Goal: Task Accomplishment & Management: Use online tool/utility

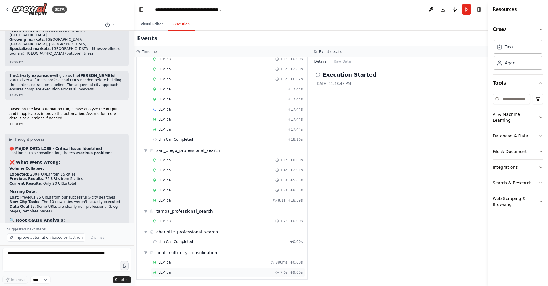
click at [236, 275] on div "LLM call 7.6s + 9.60s" at bounding box center [228, 272] width 154 height 9
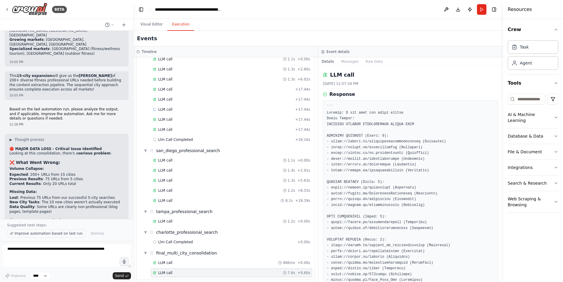
click at [54, 235] on span "Improve automation based on last run" at bounding box center [48, 233] width 68 height 5
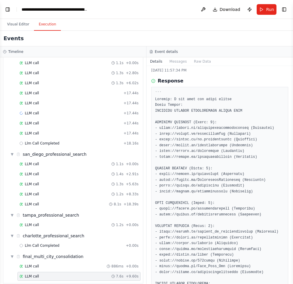
scroll to position [13, 0]
click at [21, 25] on button "Visual Editor" at bounding box center [18, 24] width 32 height 12
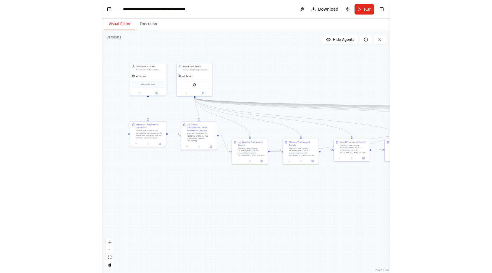
scroll to position [11807, 0]
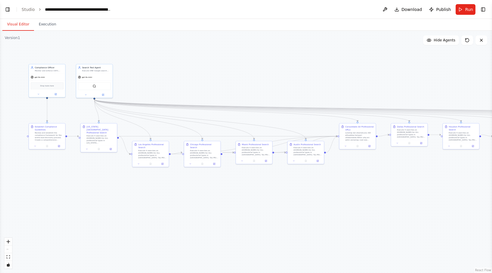
click at [9, 14] on header "**********" at bounding box center [246, 9] width 492 height 19
click at [8, 9] on button "Toggle Left Sidebar" at bounding box center [8, 9] width 8 height 8
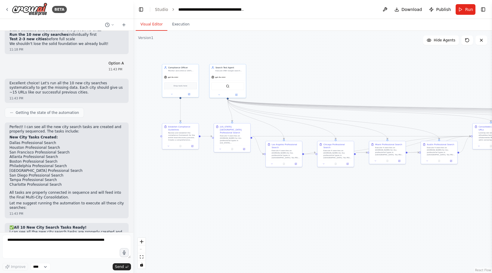
scroll to position [11721, 0]
click at [78, 246] on textarea at bounding box center [66, 247] width 129 height 24
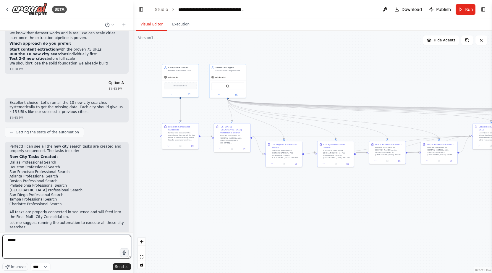
scroll to position [11701, 0]
type textarea "*"
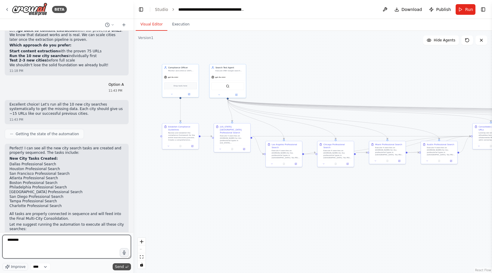
type textarea "********"
click at [127, 268] on icon "submit" at bounding box center [127, 267] width 4 height 4
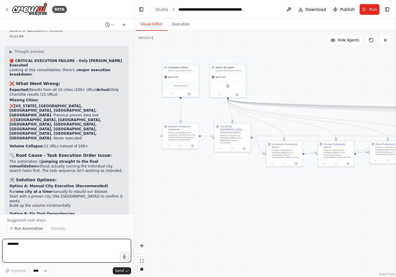
scroll to position [12114, 0]
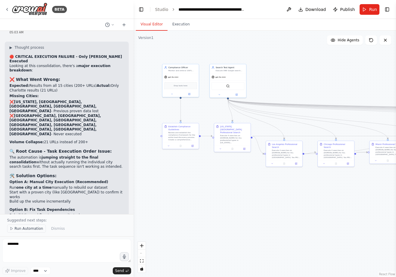
click at [23, 229] on span "Run Automation" at bounding box center [28, 229] width 29 height 5
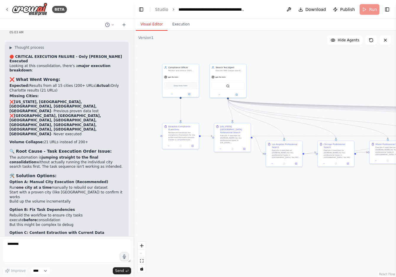
scroll to position [12092, 0]
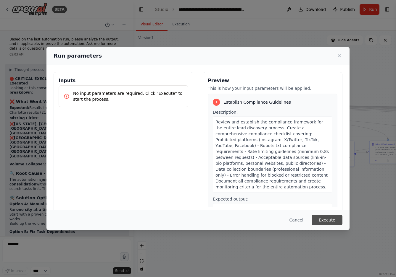
click at [327, 216] on button "Execute" at bounding box center [327, 220] width 31 height 11
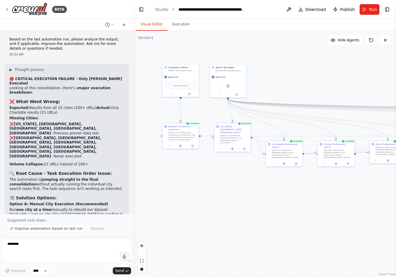
scroll to position [12114, 0]
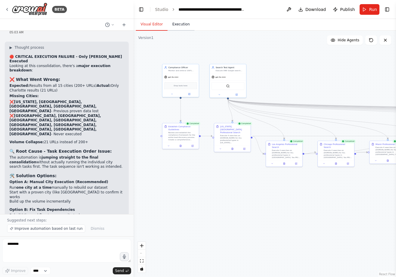
click at [186, 26] on button "Execution" at bounding box center [180, 24] width 27 height 12
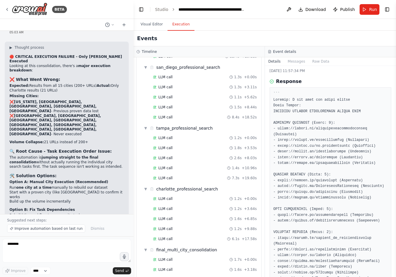
scroll to position [1915, 0]
click at [189, 267] on div "LLM call 7.6s + 21.68s" at bounding box center [205, 269] width 104 height 5
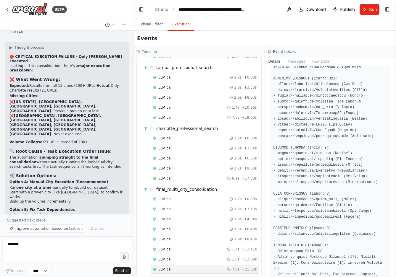
scroll to position [0, 0]
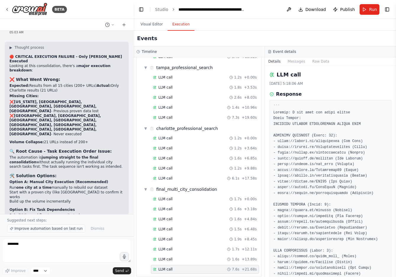
click at [63, 229] on span "Improve automation based on last run" at bounding box center [48, 229] width 68 height 5
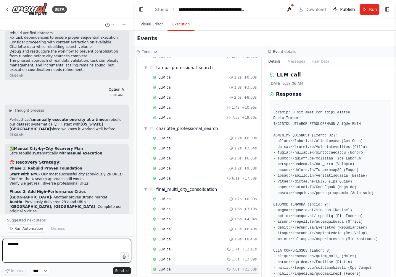
scroll to position [12524, 0]
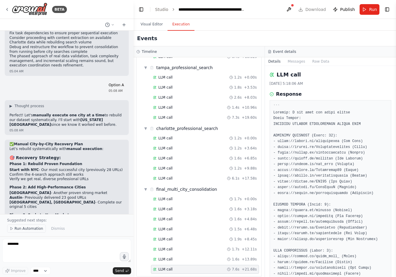
click at [20, 228] on span "Run Automation" at bounding box center [28, 229] width 29 height 5
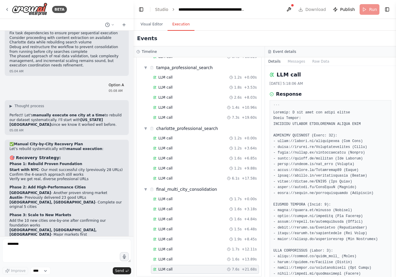
scroll to position [12501, 0]
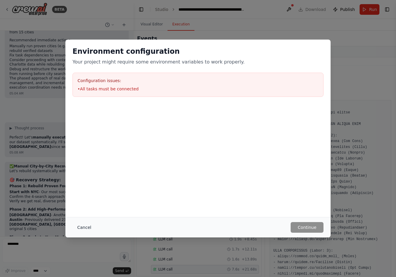
click at [80, 228] on button "Cancel" at bounding box center [83, 227] width 23 height 11
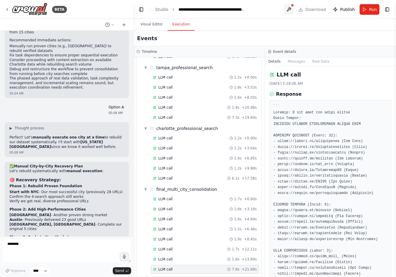
click at [292, 12] on button at bounding box center [288, 9] width 9 height 11
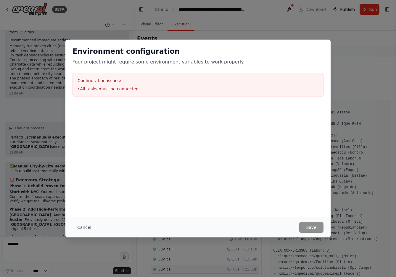
click at [217, 22] on div "Environment configuration Your project might require some environment variables…" at bounding box center [198, 138] width 396 height 277
click at [79, 225] on button "Cancel" at bounding box center [83, 227] width 23 height 11
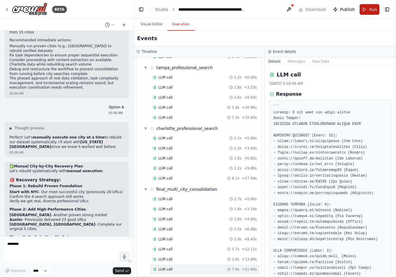
click at [370, 8] on span "Run" at bounding box center [373, 10] width 8 height 6
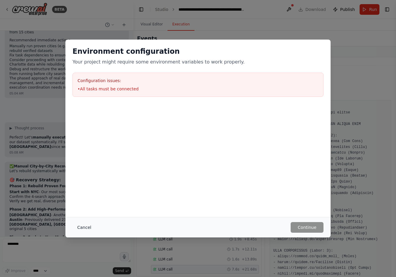
click at [87, 229] on button "Cancel" at bounding box center [83, 227] width 23 height 11
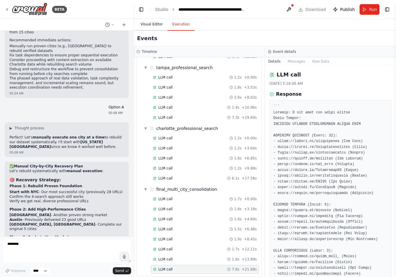
click at [151, 23] on button "Visual Editor" at bounding box center [152, 24] width 32 height 12
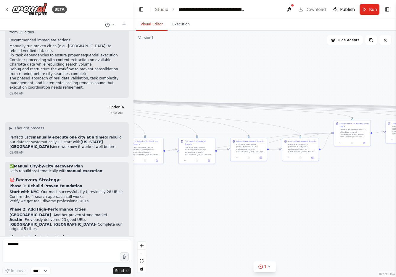
drag, startPoint x: 301, startPoint y: 196, endPoint x: 162, endPoint y: 193, distance: 139.4
click at [162, 193] on div ".deletable-edge-delete-btn { width: 20px; height: 20px; border: 0px solid #ffff…" at bounding box center [264, 154] width 262 height 247
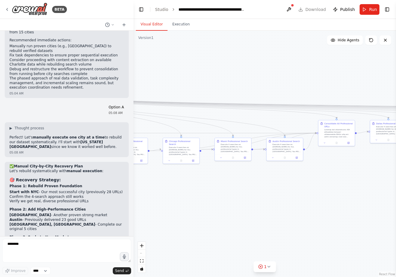
drag, startPoint x: 298, startPoint y: 178, endPoint x: 150, endPoint y: 182, distance: 148.3
click at [150, 182] on div ".deletable-edge-delete-btn { width: 20px; height: 20px; border: 0px solid #ffff…" at bounding box center [264, 154] width 262 height 247
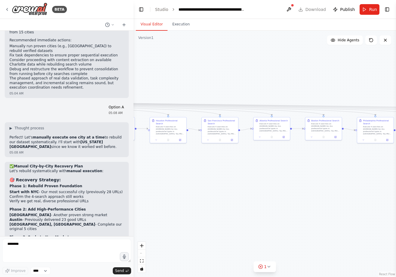
drag, startPoint x: 220, startPoint y: 173, endPoint x: 78, endPoint y: 167, distance: 142.1
click at [78, 167] on div "BETA Hello! I'm the CrewAI assistant. What kind of automation do you want to bu…" at bounding box center [198, 138] width 396 height 277
click at [214, 168] on div ".deletable-edge-delete-btn { width: 20px; height: 20px; border: 0px solid #ffff…" at bounding box center [264, 154] width 262 height 247
click at [263, 269] on div "1" at bounding box center [262, 267] width 9 height 6
click at [287, 251] on button at bounding box center [288, 252] width 10 height 7
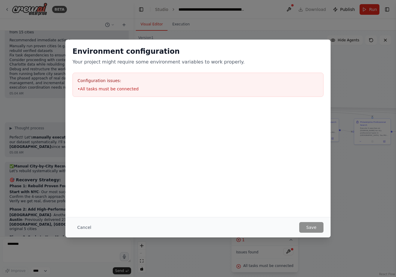
click at [96, 83] on h3 "Configuration issues:" at bounding box center [198, 81] width 241 height 6
click at [85, 226] on button "Cancel" at bounding box center [83, 227] width 23 height 11
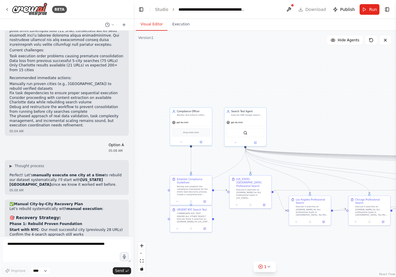
scroll to position [12501, 0]
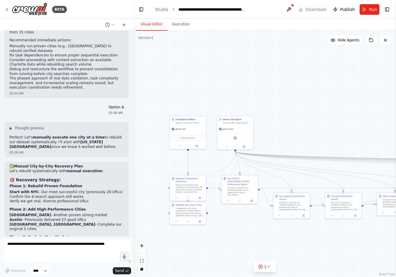
drag, startPoint x: 279, startPoint y: 231, endPoint x: 27, endPoint y: 185, distance: 256.2
click at [27, 185] on div "BETA Hello! I'm the CrewAI assistant. What kind of automation do you want to bu…" at bounding box center [198, 138] width 396 height 277
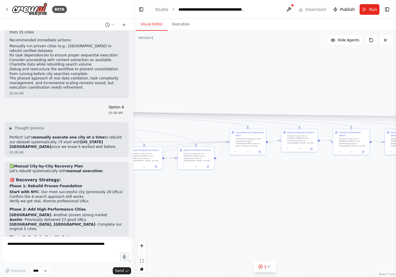
click at [220, 161] on div ".deletable-edge-delete-btn { width: 20px; height: 20px; border: 0px solid #ffff…" at bounding box center [264, 154] width 262 height 247
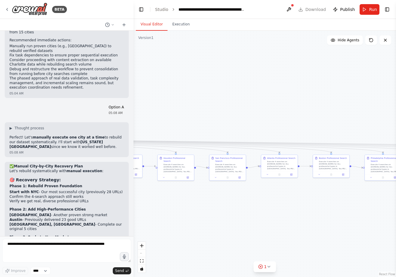
drag, startPoint x: 307, startPoint y: 175, endPoint x: 101, endPoint y: 208, distance: 208.6
click at [101, 208] on div "BETA Hello! I'm the CrewAI assistant. What kind of automation do you want to bu…" at bounding box center [198, 138] width 396 height 277
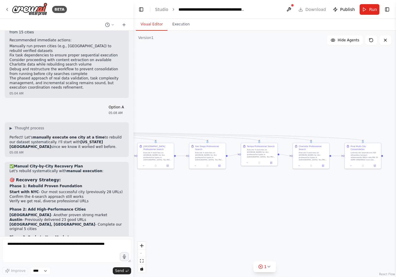
drag, startPoint x: 238, startPoint y: 199, endPoint x: -11, endPoint y: 180, distance: 249.5
click at [0, 180] on html "BETA Hello! I'm the CrewAI assistant. What kind of automation do you want to bu…" at bounding box center [198, 138] width 396 height 277
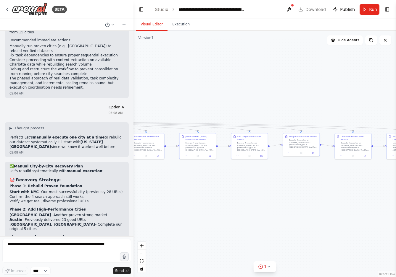
drag, startPoint x: 185, startPoint y: 163, endPoint x: 232, endPoint y: 152, distance: 47.4
click at [232, 152] on div ".deletable-edge-delete-btn { width: 20px; height: 20px; border: 0px solid #ffff…" at bounding box center [264, 154] width 262 height 247
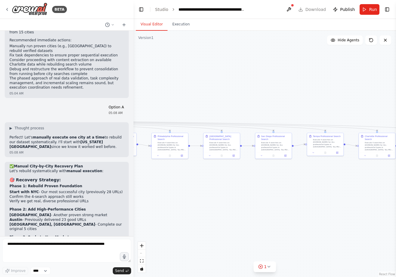
drag, startPoint x: 238, startPoint y: 89, endPoint x: 318, endPoint y: 87, distance: 79.3
click at [318, 87] on div ".deletable-edge-delete-btn { width: 20px; height: 20px; border: 0px solid #ffff…" at bounding box center [264, 154] width 262 height 247
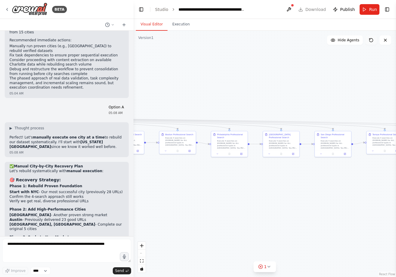
click at [369, 41] on icon at bounding box center [371, 40] width 5 height 5
click at [370, 44] on button at bounding box center [371, 40] width 12 height 9
click at [373, 42] on button at bounding box center [371, 40] width 12 height 9
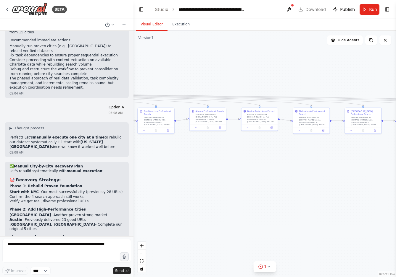
drag, startPoint x: 248, startPoint y: 227, endPoint x: 418, endPoint y: 200, distance: 172.2
click at [396, 200] on html "BETA Hello! I'm the CrewAI assistant. What kind of automation do you want to bu…" at bounding box center [198, 138] width 396 height 277
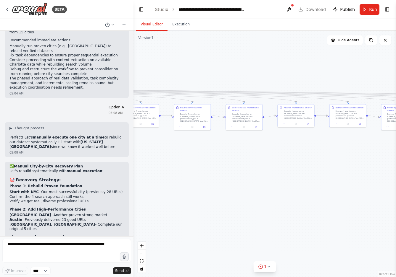
click at [142, 254] on div "React Flow controls" at bounding box center [142, 257] width 8 height 31
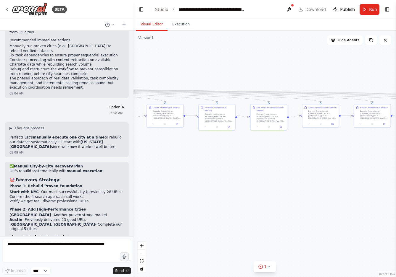
drag, startPoint x: 154, startPoint y: 174, endPoint x: 319, endPoint y: 156, distance: 165.5
click at [319, 156] on div ".deletable-edge-delete-btn { width: 20px; height: 20px; border: 0px solid #ffff…" at bounding box center [264, 154] width 262 height 247
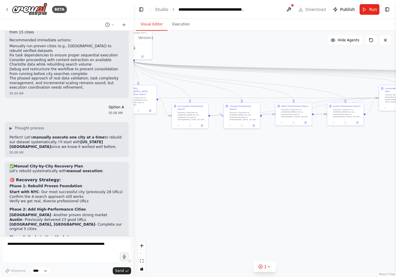
drag, startPoint x: 261, startPoint y: 157, endPoint x: 408, endPoint y: 156, distance: 147.3
click at [396, 156] on html "BETA Hello! I'm the CrewAI assistant. What kind of automation do you want to bu…" at bounding box center [198, 138] width 396 height 277
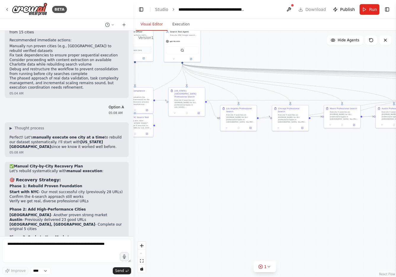
drag, startPoint x: 330, startPoint y: 162, endPoint x: 405, endPoint y: 177, distance: 76.1
click at [396, 177] on html "BETA Hello! I'm the CrewAI assistant. What kind of automation do you want to bu…" at bounding box center [198, 138] width 396 height 277
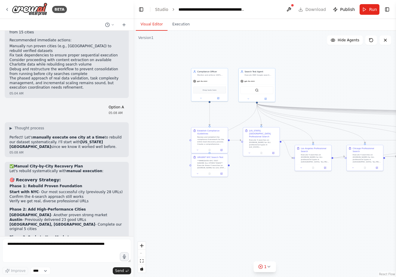
drag, startPoint x: 297, startPoint y: 190, endPoint x: 340, endPoint y: 216, distance: 50.4
click at [340, 215] on div ".deletable-edge-delete-btn { width: 20px; height: 20px; border: 0px solid #ffff…" at bounding box center [264, 154] width 262 height 247
click at [366, 10] on button "Run" at bounding box center [369, 9] width 20 height 11
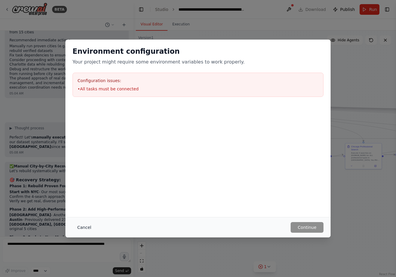
click at [73, 225] on button "Cancel" at bounding box center [83, 227] width 23 height 11
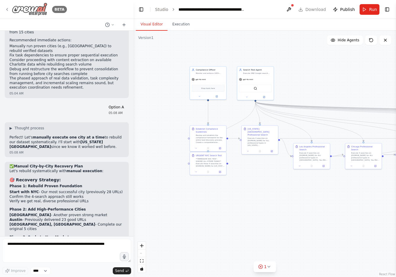
click at [31, 9] on img at bounding box center [30, 9] width 36 height 13
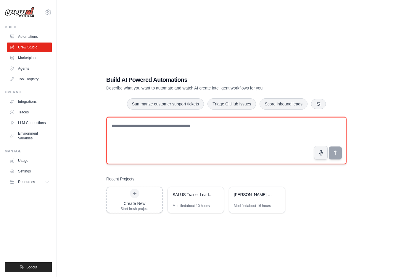
click at [188, 130] on textarea at bounding box center [226, 140] width 240 height 47
click at [158, 130] on textarea at bounding box center [226, 140] width 240 height 47
paste textarea "**********"
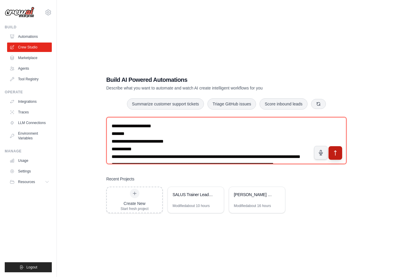
type textarea "**********"
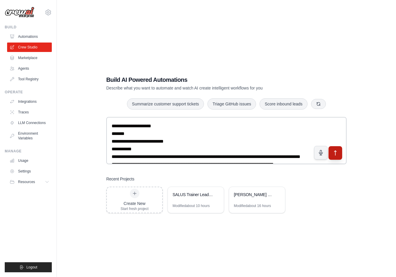
click at [335, 153] on icon "submit" at bounding box center [335, 153] width 2 height 5
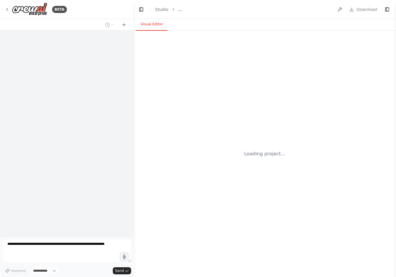
select select "****"
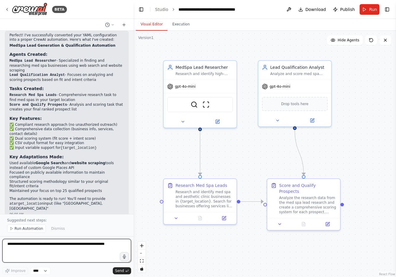
scroll to position [489, 0]
